Goal: Information Seeking & Learning: Learn about a topic

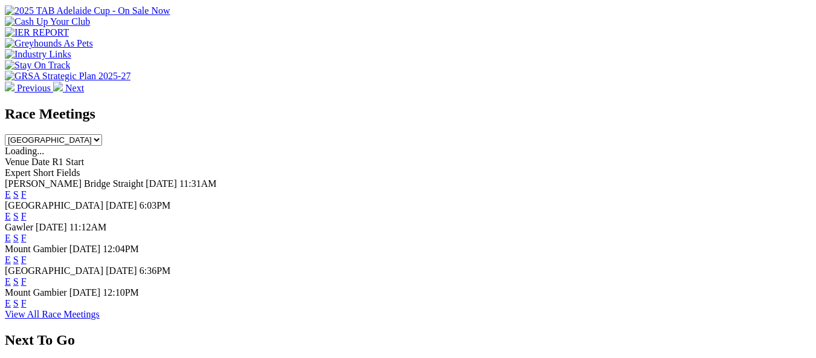
scroll to position [483, 0]
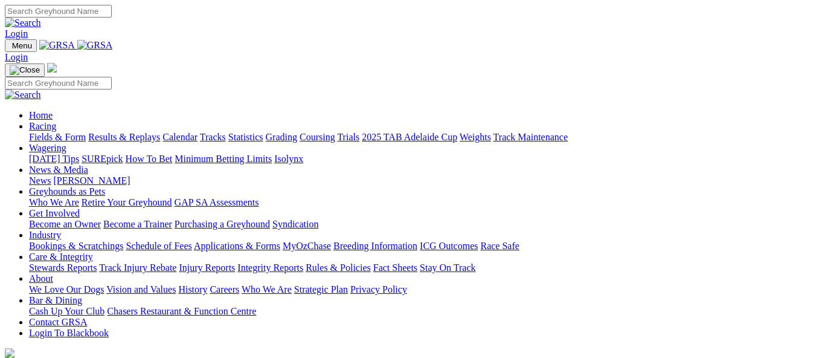
scroll to position [483, 0]
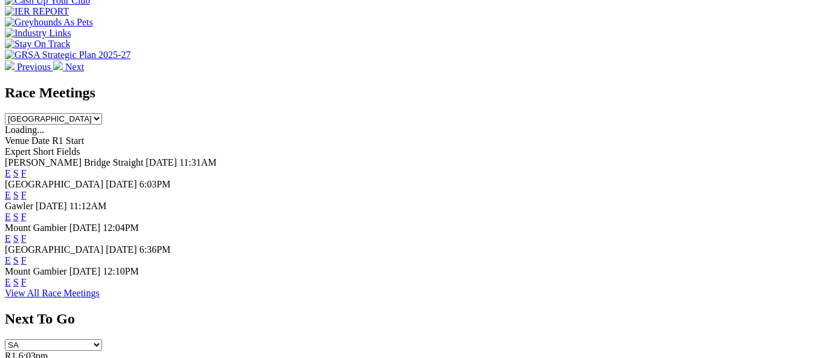
click at [27, 168] on link "F" at bounding box center [23, 173] width 5 height 10
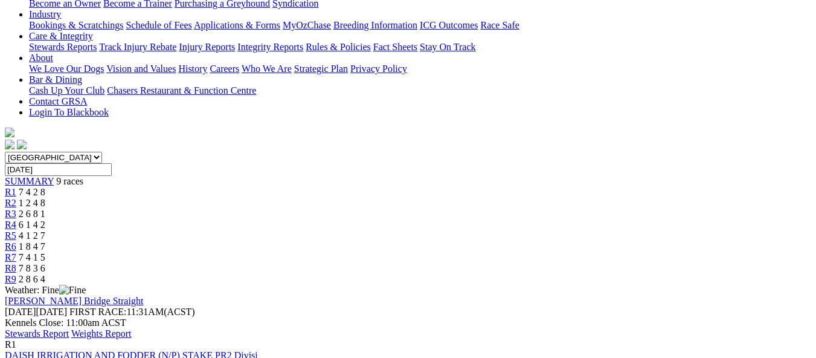
scroll to position [242, 0]
click at [237, 350] on link "DAISH IRRIGATION AND FODDER (N/P) STAKE PR2 Divisi" at bounding box center [131, 355] width 253 height 10
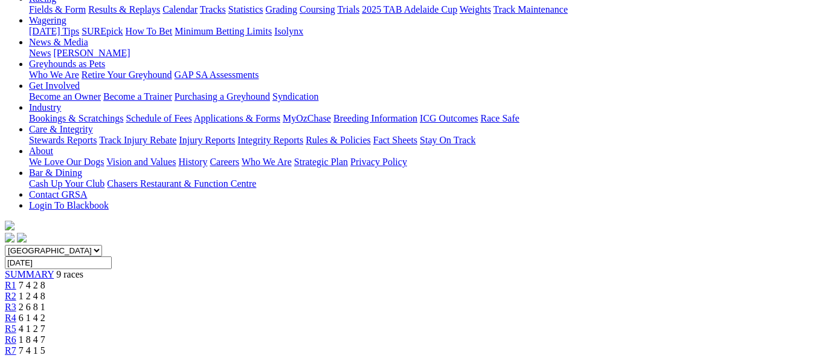
scroll to position [121, 0]
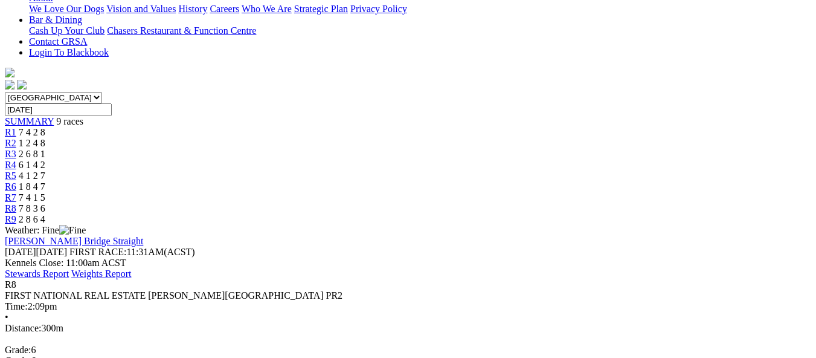
scroll to position [242, 0]
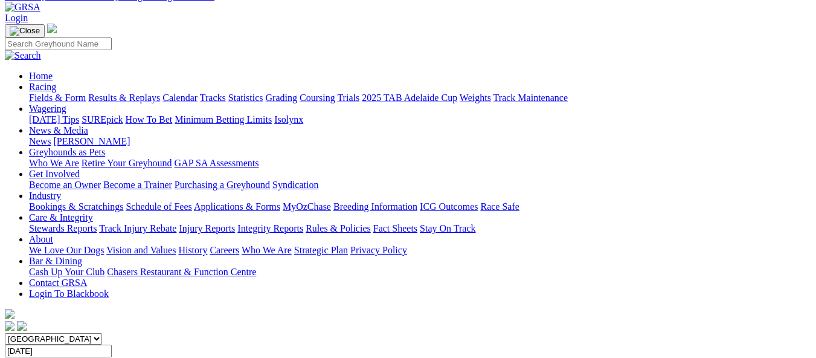
scroll to position [60, 0]
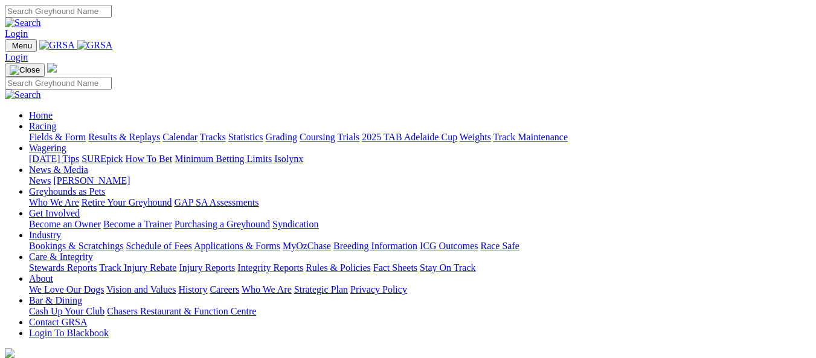
scroll to position [242, 0]
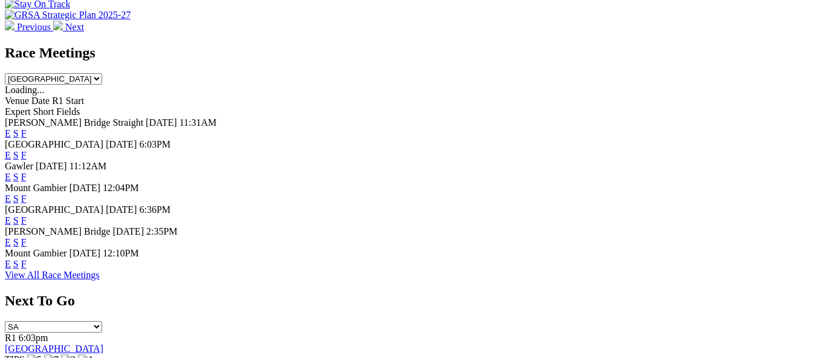
scroll to position [544, 0]
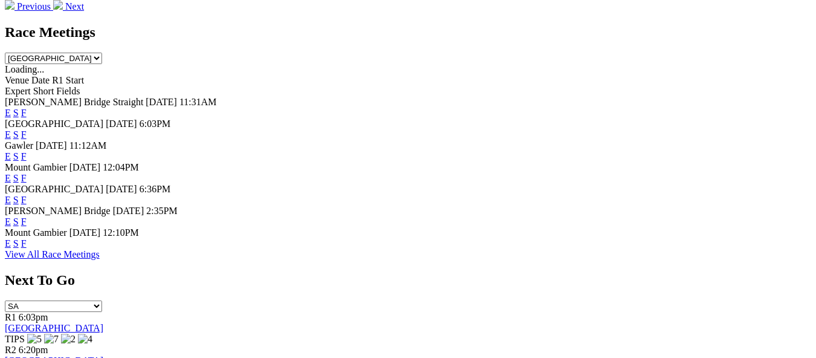
click at [27, 216] on link "F" at bounding box center [23, 221] width 5 height 10
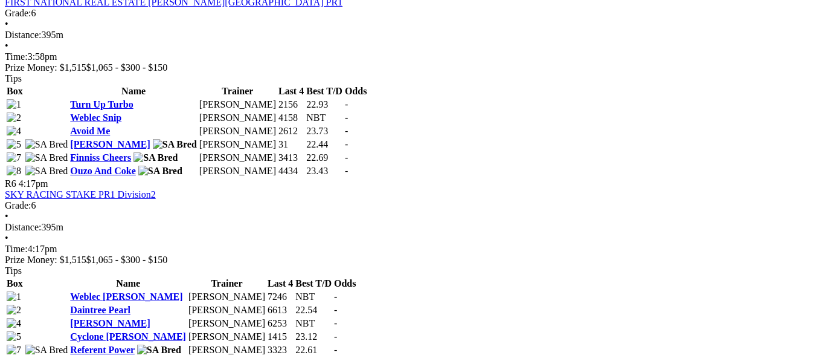
scroll to position [1329, 0]
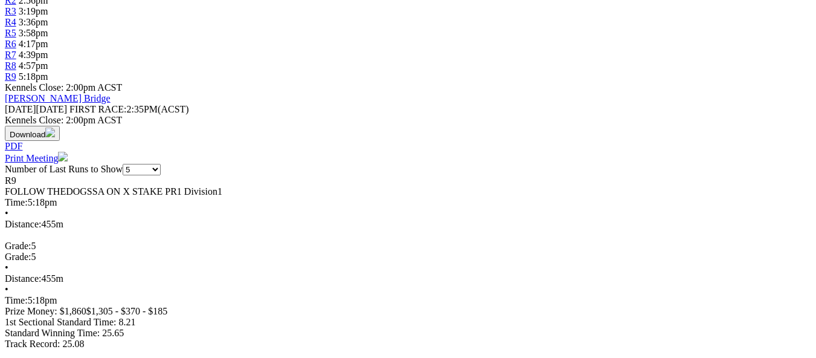
scroll to position [544, 0]
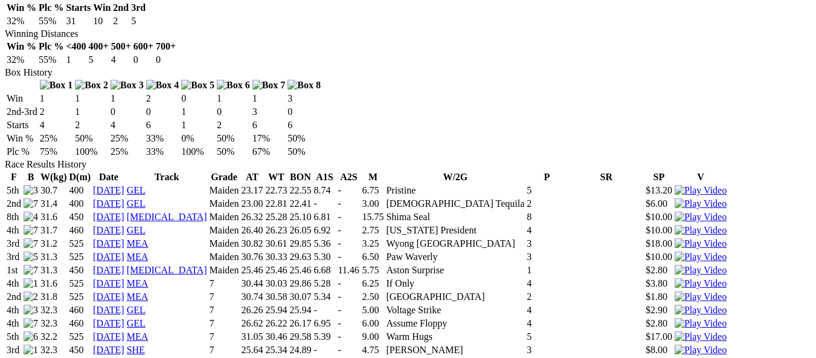
scroll to position [785, 0]
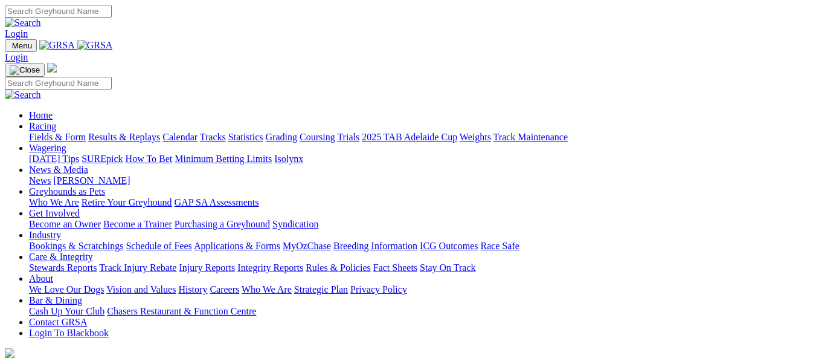
scroll to position [604, 0]
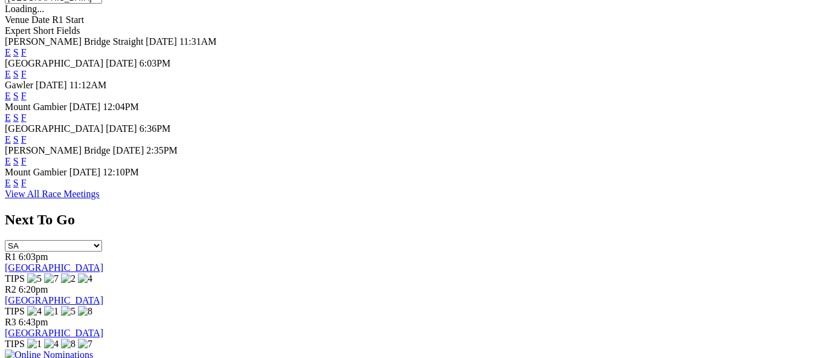
click at [11, 156] on link "E" at bounding box center [8, 161] width 6 height 10
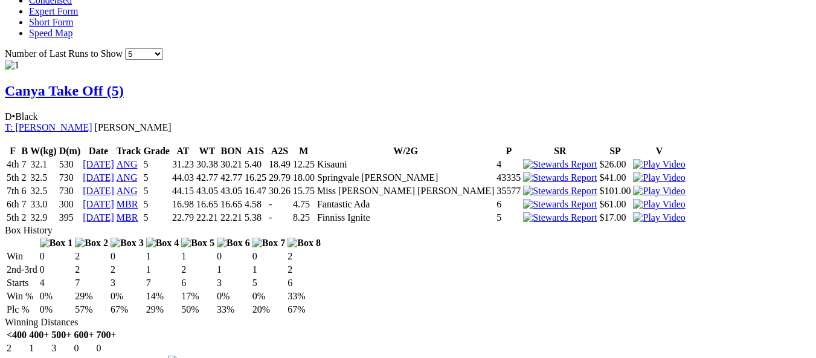
scroll to position [785, 0]
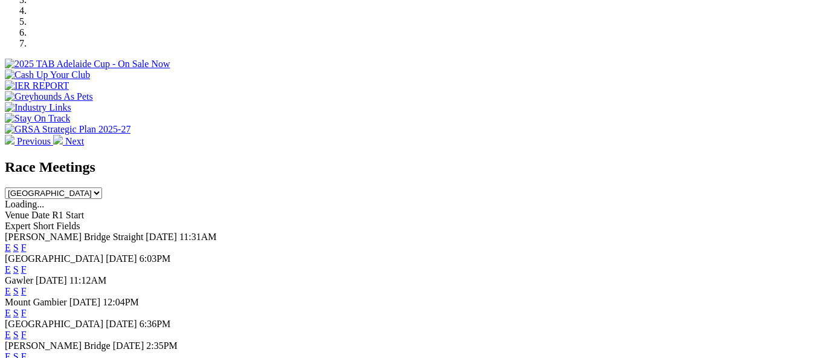
scroll to position [544, 0]
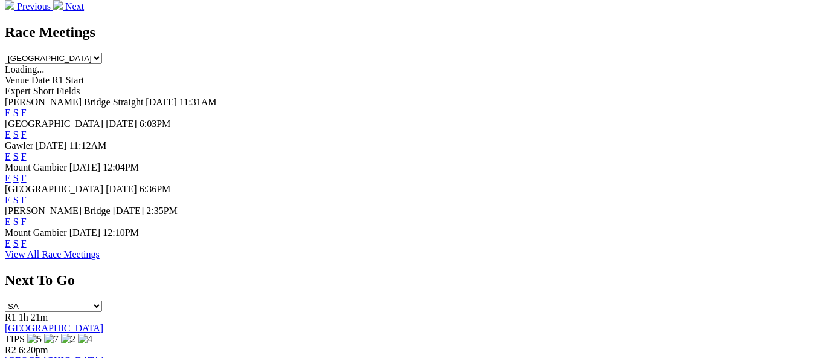
click at [11, 216] on link "E" at bounding box center [8, 221] width 6 height 10
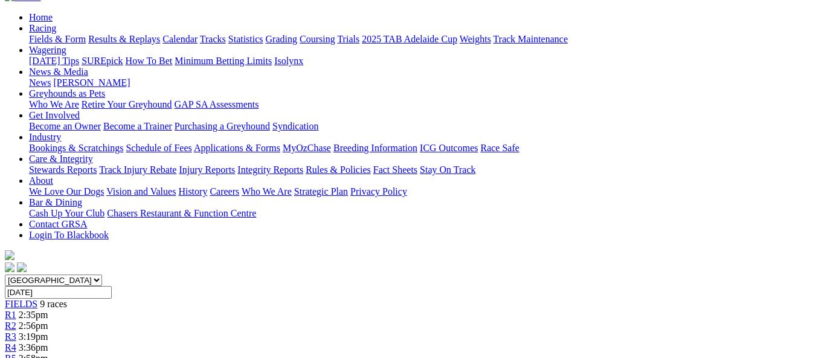
scroll to position [121, 0]
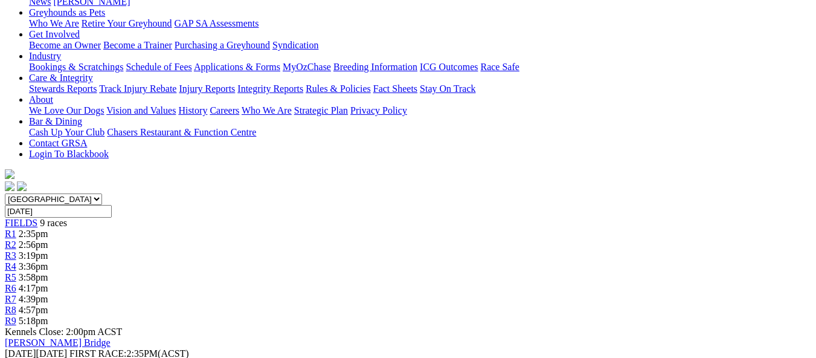
scroll to position [302, 0]
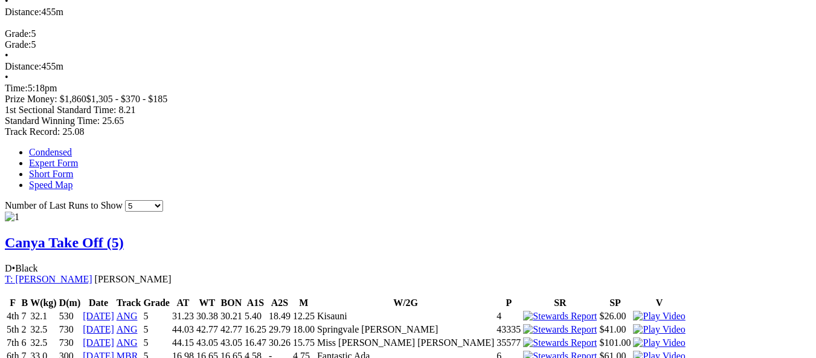
scroll to position [664, 0]
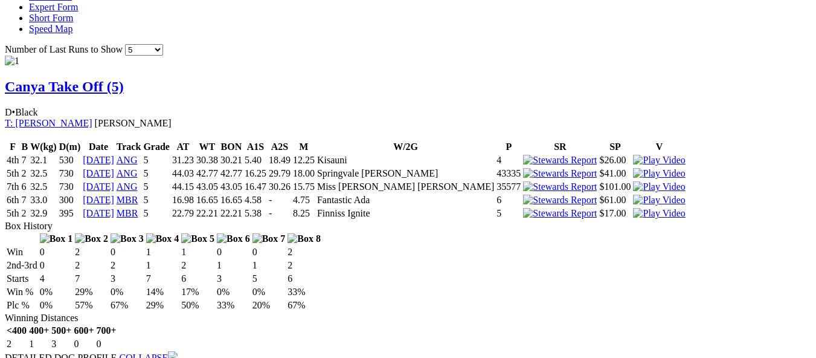
scroll to position [846, 0]
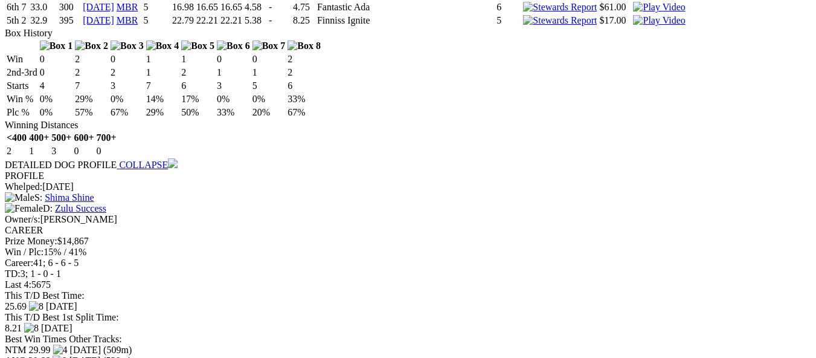
scroll to position [1027, 0]
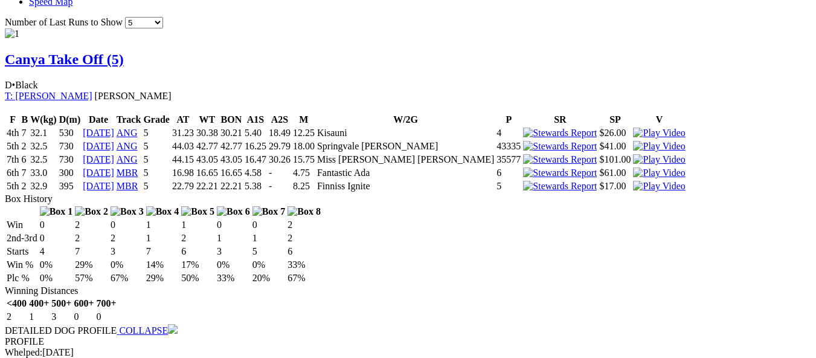
scroll to position [785, 0]
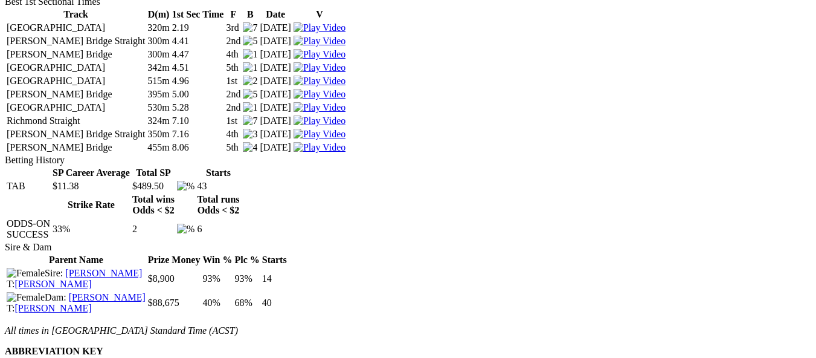
scroll to position [1691, 0]
